Goal: Information Seeking & Learning: Check status

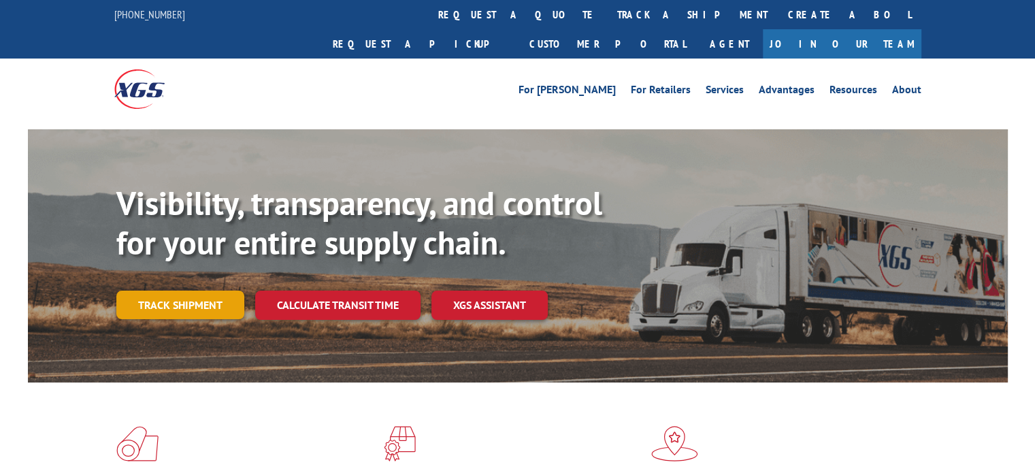
click at [169, 291] on link "Track shipment" at bounding box center [180, 305] width 128 height 29
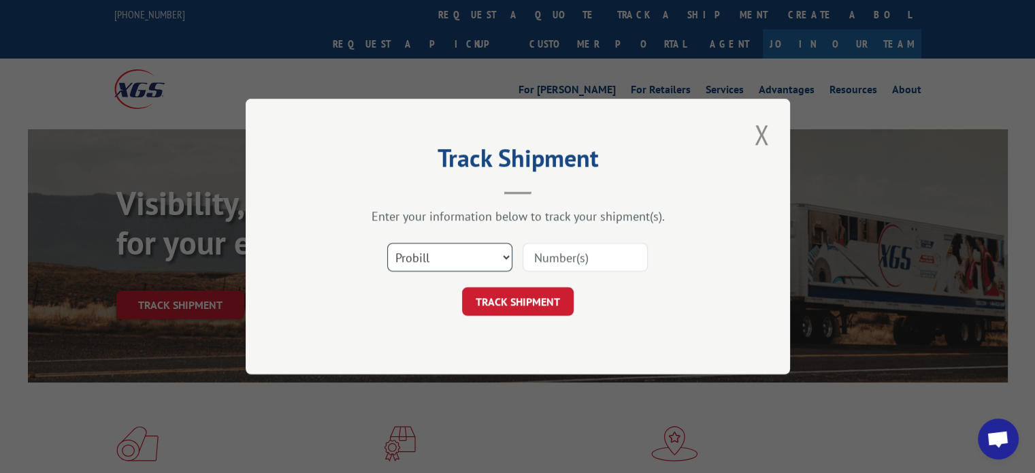
click at [504, 251] on select "Select category... Probill BOL PO" at bounding box center [449, 257] width 125 height 29
select select "bol"
click at [387, 243] on select "Select category... Probill BOL PO" at bounding box center [449, 257] width 125 height 29
click at [552, 257] on input at bounding box center [585, 257] width 125 height 29
type input "54387631"
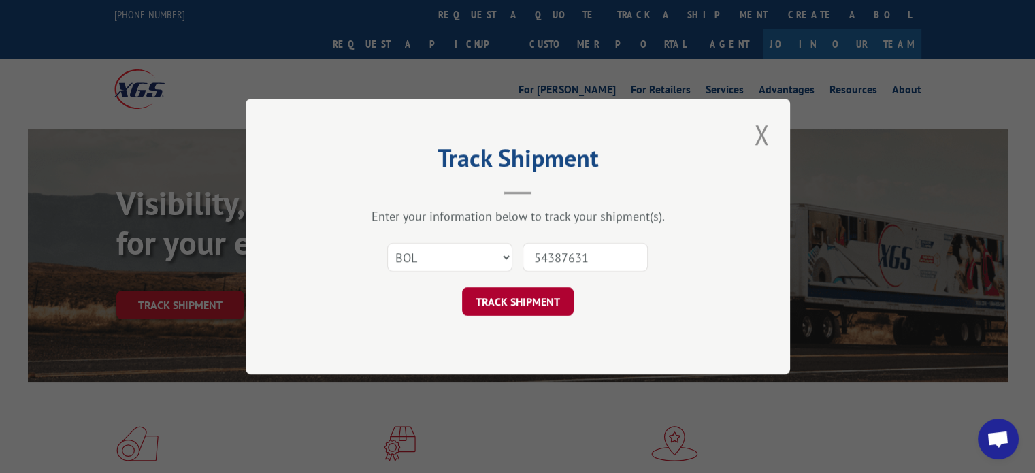
click at [550, 299] on button "TRACK SHIPMENT" at bounding box center [518, 301] width 112 height 29
